Goal: Task Accomplishment & Management: Manage account settings

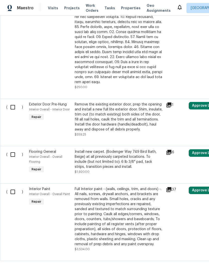
scroll to position [544, 0]
click at [12, 150] on input "checkbox" at bounding box center [15, 155] width 14 height 11
checkbox input "true"
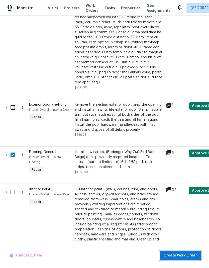
click at [170, 256] on span "Create Work Order" at bounding box center [180, 256] width 33 height 6
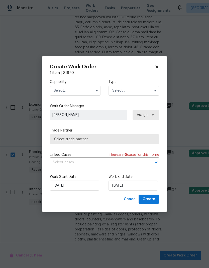
click at [85, 93] on input "text" at bounding box center [75, 91] width 51 height 10
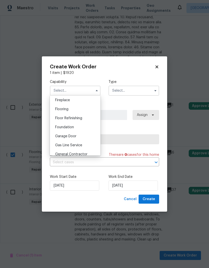
scroll to position [173, 0]
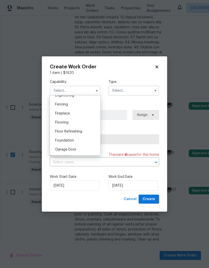
click at [81, 124] on div "Flooring" at bounding box center [75, 122] width 48 height 9
type input "Flooring"
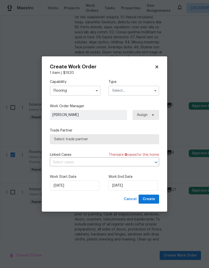
click at [130, 91] on input "text" at bounding box center [134, 91] width 51 height 10
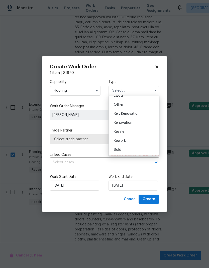
scroll to position [60, 0]
click at [136, 115] on span "Reit Renovation" at bounding box center [127, 114] width 26 height 4
type input "Reit Renovation"
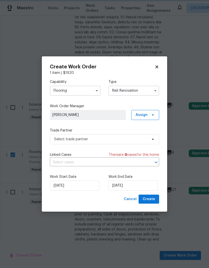
scroll to position [0, 0]
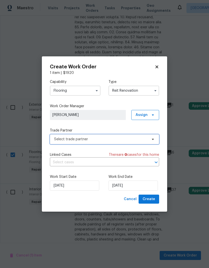
click at [116, 140] on span "Select trade partner" at bounding box center [101, 139] width 94 height 5
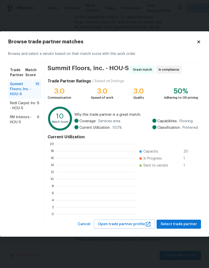
scroll to position [70, 79]
click at [40, 101] on div "Redi Carpet Inc - HOU-S 8" at bounding box center [24, 106] width 33 height 14
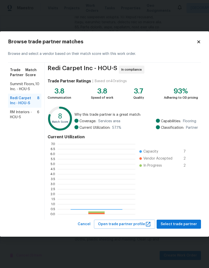
scroll to position [70, 78]
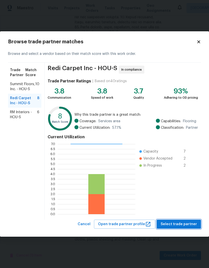
click at [181, 225] on span "Select trade partner" at bounding box center [179, 224] width 36 height 6
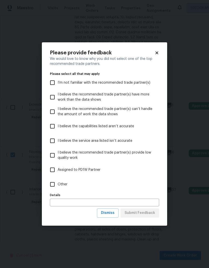
click at [53, 185] on input "Other" at bounding box center [52, 184] width 11 height 11
checkbox input "true"
click at [146, 214] on span "Submit Feedback" at bounding box center [140, 213] width 31 height 6
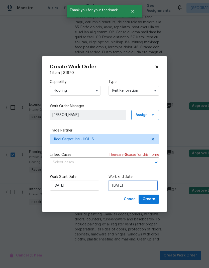
click at [138, 186] on input "[DATE]" at bounding box center [133, 186] width 49 height 10
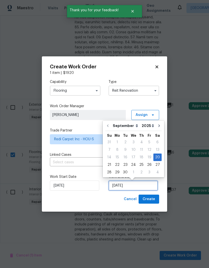
scroll to position [4, 0]
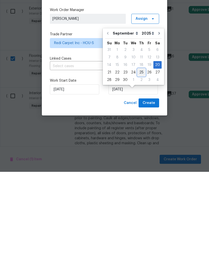
click at [140, 165] on div "25" at bounding box center [142, 168] width 8 height 7
type input "[DATE]"
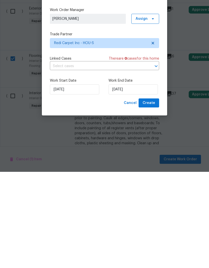
scroll to position [20, 0]
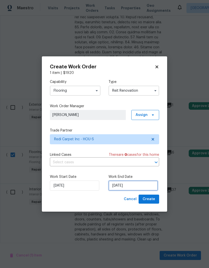
click at [141, 183] on input "[DATE]" at bounding box center [133, 186] width 49 height 10
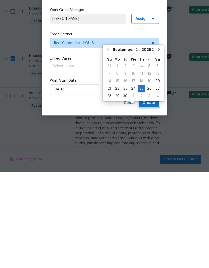
click at [153, 196] on span "Create" at bounding box center [149, 199] width 13 height 6
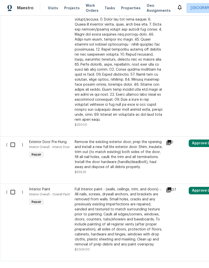
scroll to position [519, 0]
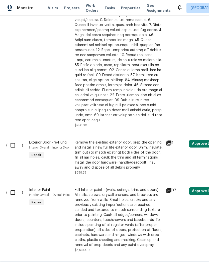
click at [12, 140] on input "checkbox" at bounding box center [15, 145] width 14 height 11
checkbox input "true"
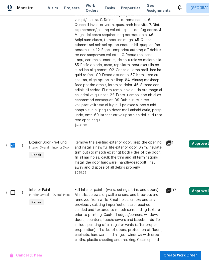
click at [14, 188] on input "checkbox" at bounding box center [15, 193] width 14 height 11
checkbox input "true"
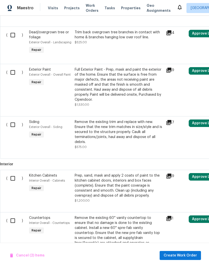
scroll to position [233, 0]
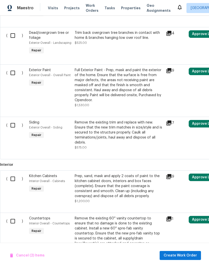
click at [13, 120] on input "checkbox" at bounding box center [15, 125] width 14 height 11
checkbox input "true"
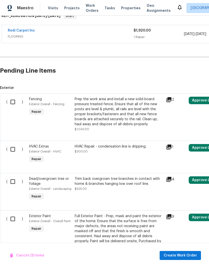
scroll to position [0, 0]
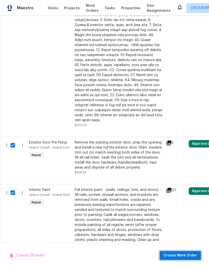
click at [171, 255] on span "Create Work Order" at bounding box center [180, 256] width 33 height 6
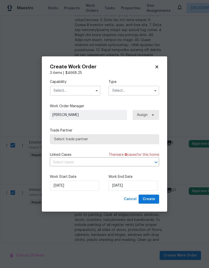
click at [81, 88] on input "text" at bounding box center [75, 91] width 51 height 10
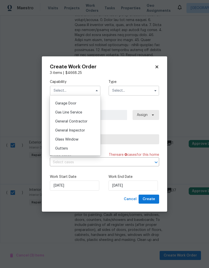
click at [85, 121] on span "General Contractor" at bounding box center [71, 122] width 32 height 4
type input "General Contractor"
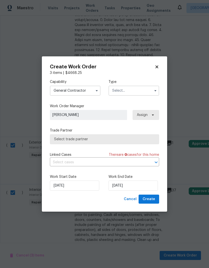
click at [124, 93] on input "text" at bounding box center [134, 91] width 51 height 10
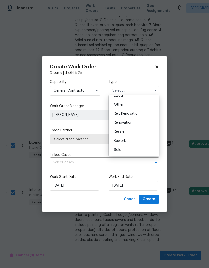
click at [136, 114] on span "Reit Renovation" at bounding box center [127, 114] width 26 height 4
type input "Reit Renovation"
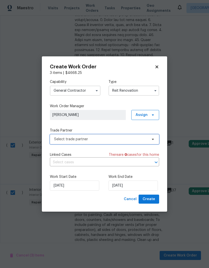
click at [110, 140] on span "Select trade partner" at bounding box center [101, 139] width 94 height 5
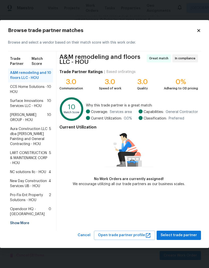
click at [49, 105] on span "10" at bounding box center [49, 104] width 4 height 10
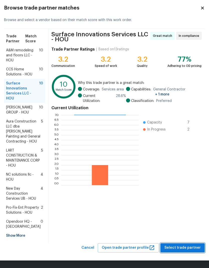
click at [176, 248] on span "Select trade partner" at bounding box center [182, 248] width 36 height 6
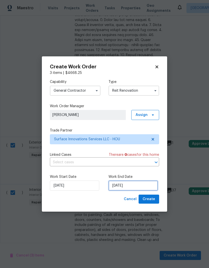
click at [144, 185] on input "[DATE]" at bounding box center [133, 186] width 49 height 10
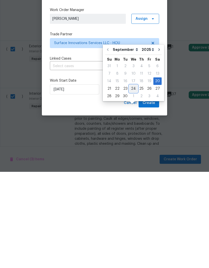
click at [130, 182] on div "24" at bounding box center [133, 185] width 8 height 7
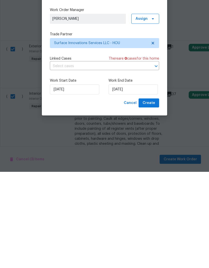
type input "[DATE]"
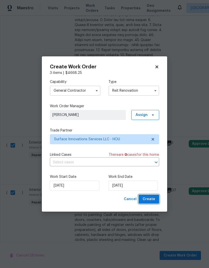
click at [151, 200] on span "Create" at bounding box center [149, 199] width 13 height 6
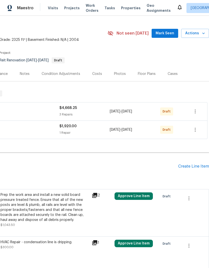
scroll to position [9, 74]
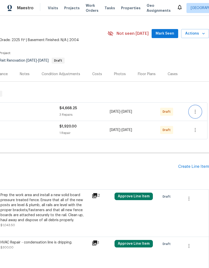
click at [195, 113] on icon "button" at bounding box center [195, 112] width 6 height 6
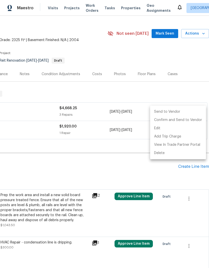
click at [179, 113] on li "Send to Vendor" at bounding box center [178, 112] width 56 height 8
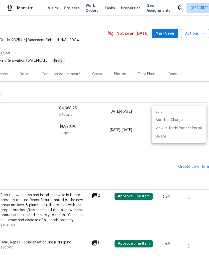
click at [135, 154] on div at bounding box center [104, 134] width 209 height 268
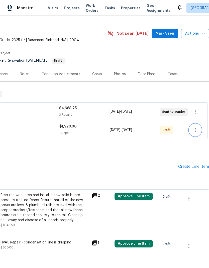
click at [194, 134] on button "button" at bounding box center [195, 130] width 12 height 12
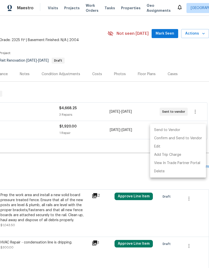
click at [173, 130] on li "Send to Vendor" at bounding box center [178, 130] width 56 height 8
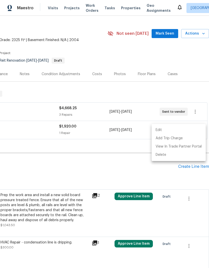
click at [97, 147] on div at bounding box center [104, 134] width 209 height 268
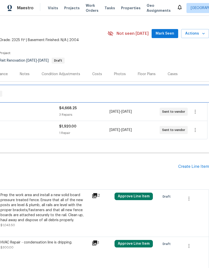
click at [109, 90] on div "REIT_RENOVATION 9/15/25 - 9/25/25 Draft" at bounding box center [67, 94] width 283 height 16
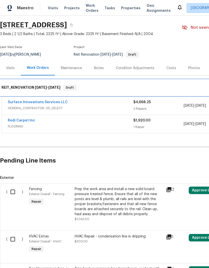
scroll to position [16, 0]
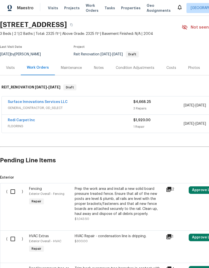
click at [56, 103] on link "Surface Innovations Services LLC" at bounding box center [38, 102] width 60 height 4
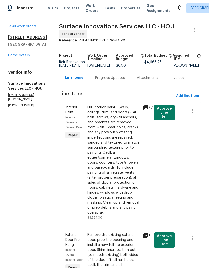
click at [20, 56] on link "Home details" at bounding box center [19, 56] width 22 height 4
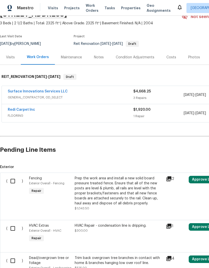
scroll to position [26, 0]
click at [37, 93] on link "Surface Innovations Services LLC" at bounding box center [38, 92] width 60 height 4
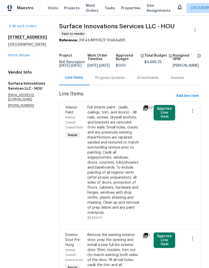
click at [168, 120] on button "Approve Line Item" at bounding box center [165, 113] width 22 height 16
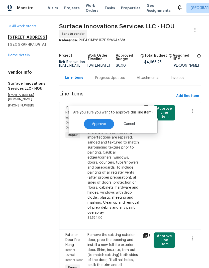
click at [97, 124] on span "Approve" at bounding box center [99, 124] width 14 height 4
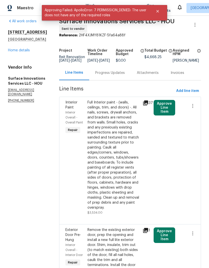
scroll to position [6, 0]
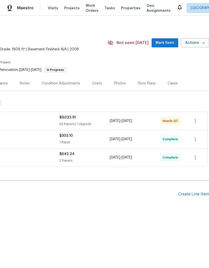
scroll to position [0, 74]
click at [121, 84] on div "Photos" at bounding box center [120, 83] width 12 height 5
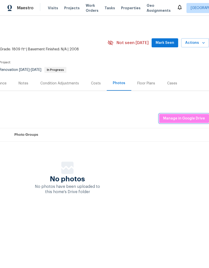
click at [182, 119] on span "Manage in Google Drive" at bounding box center [184, 119] width 42 height 6
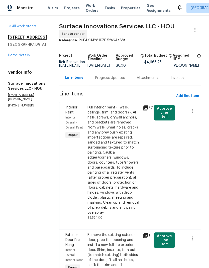
click at [19, 56] on link "Home details" at bounding box center [19, 56] width 22 height 4
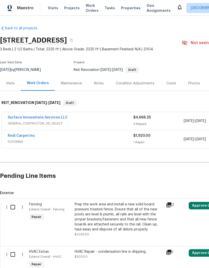
click at [86, 9] on span "Work Orders" at bounding box center [92, 8] width 13 height 10
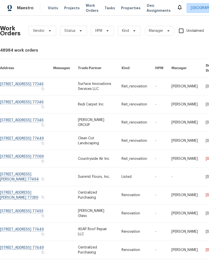
click at [69, 9] on span "Projects" at bounding box center [72, 8] width 16 height 5
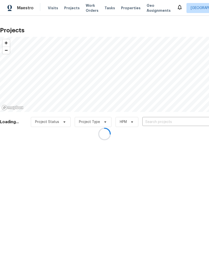
click at [150, 123] on div at bounding box center [104, 134] width 209 height 268
click at [151, 125] on input "text" at bounding box center [170, 122] width 57 height 8
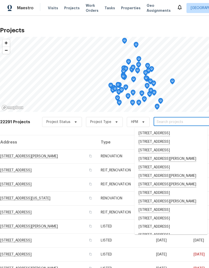
click at [160, 125] on input "text" at bounding box center [182, 122] width 57 height 8
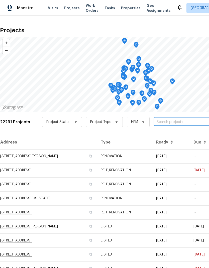
paste input "[STREET_ADDRESS]"
type input "[STREET_ADDRESS]"
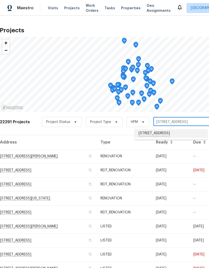
click at [146, 137] on li "[STREET_ADDRESS]" at bounding box center [171, 133] width 73 height 9
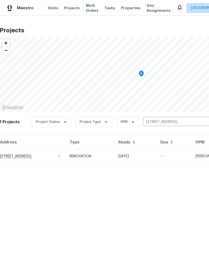
click at [39, 160] on td "[STREET_ADDRESS]" at bounding box center [33, 156] width 66 height 14
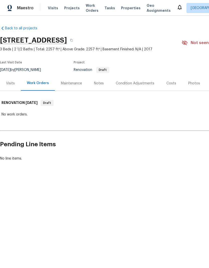
click at [9, 82] on div "Visits" at bounding box center [10, 83] width 9 height 5
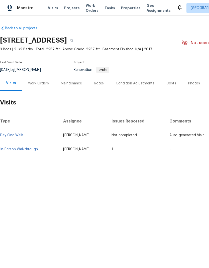
click at [17, 132] on td "Day One Walk" at bounding box center [29, 135] width 59 height 14
click at [25, 154] on td "In-Person Walkthrough" at bounding box center [29, 149] width 59 height 14
click at [27, 148] on link "In-Person Walkthrough" at bounding box center [19, 150] width 38 height 4
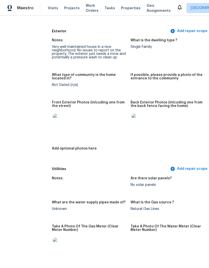
scroll to position [210, 10]
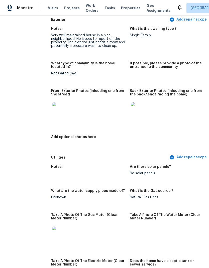
click at [52, 108] on img at bounding box center [60, 110] width 16 height 16
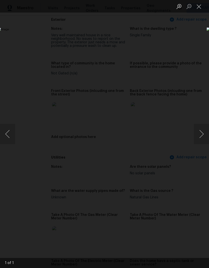
click at [198, 6] on button "Close lightbox" at bounding box center [199, 6] width 10 height 9
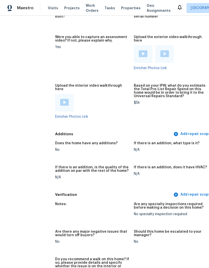
scroll to position [1133, 4]
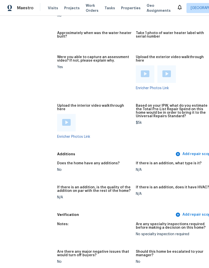
click at [136, 65] on div at bounding box center [145, 74] width 19 height 18
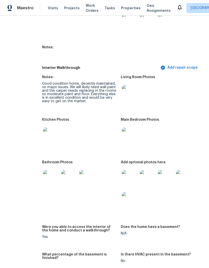
scroll to position [687, 16]
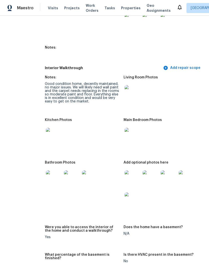
click at [125, 174] on img at bounding box center [133, 178] width 16 height 16
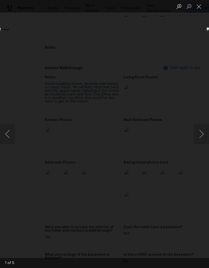
click at [198, 135] on button "Next image" at bounding box center [201, 134] width 15 height 20
click at [198, 132] on button "Next image" at bounding box center [201, 134] width 15 height 20
click at [201, 133] on button "Next image" at bounding box center [201, 134] width 15 height 20
click at [198, 8] on button "Close lightbox" at bounding box center [199, 6] width 10 height 9
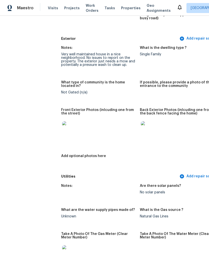
scroll to position [191, 0]
click at [62, 121] on img at bounding box center [70, 129] width 16 height 16
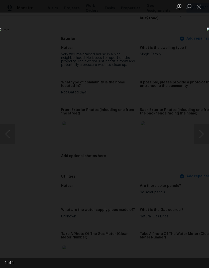
click at [196, 4] on button "Close lightbox" at bounding box center [199, 6] width 10 height 9
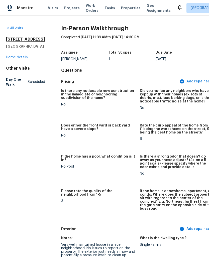
scroll to position [0, 0]
